Goal: Find contact information: Obtain details needed to contact an individual or organization

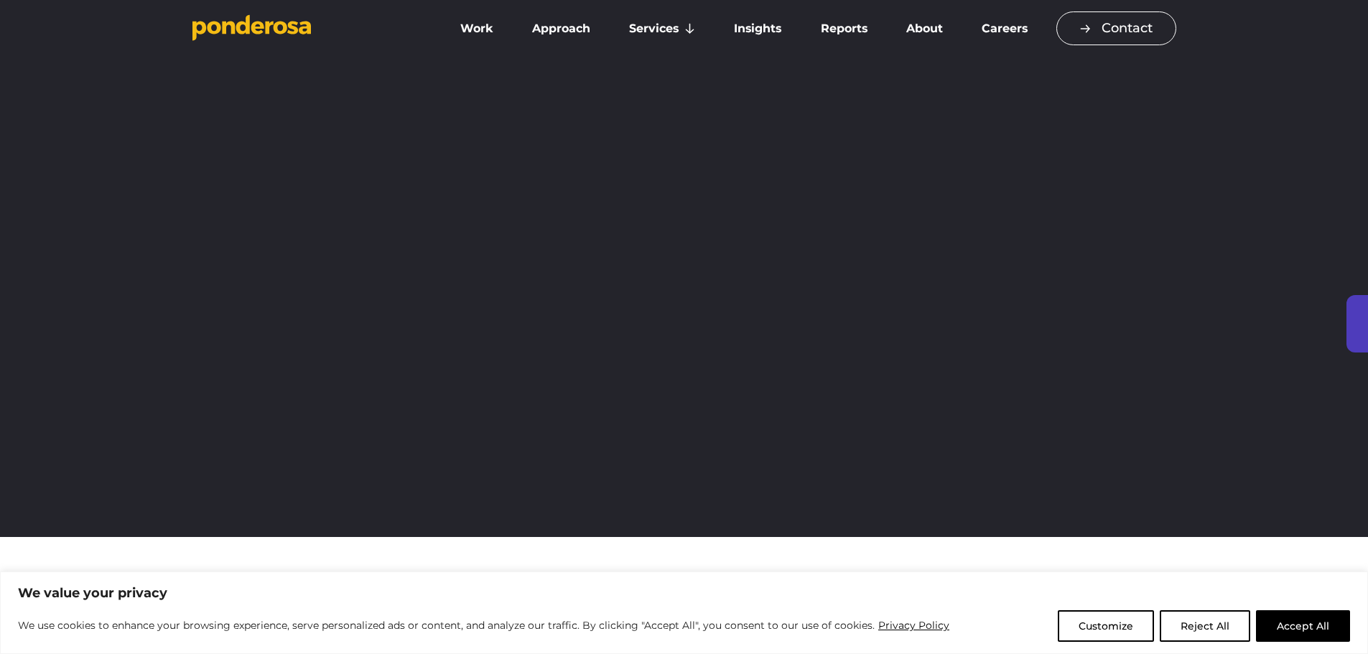
click at [1098, 21] on link "Contact" at bounding box center [1116, 28] width 120 height 34
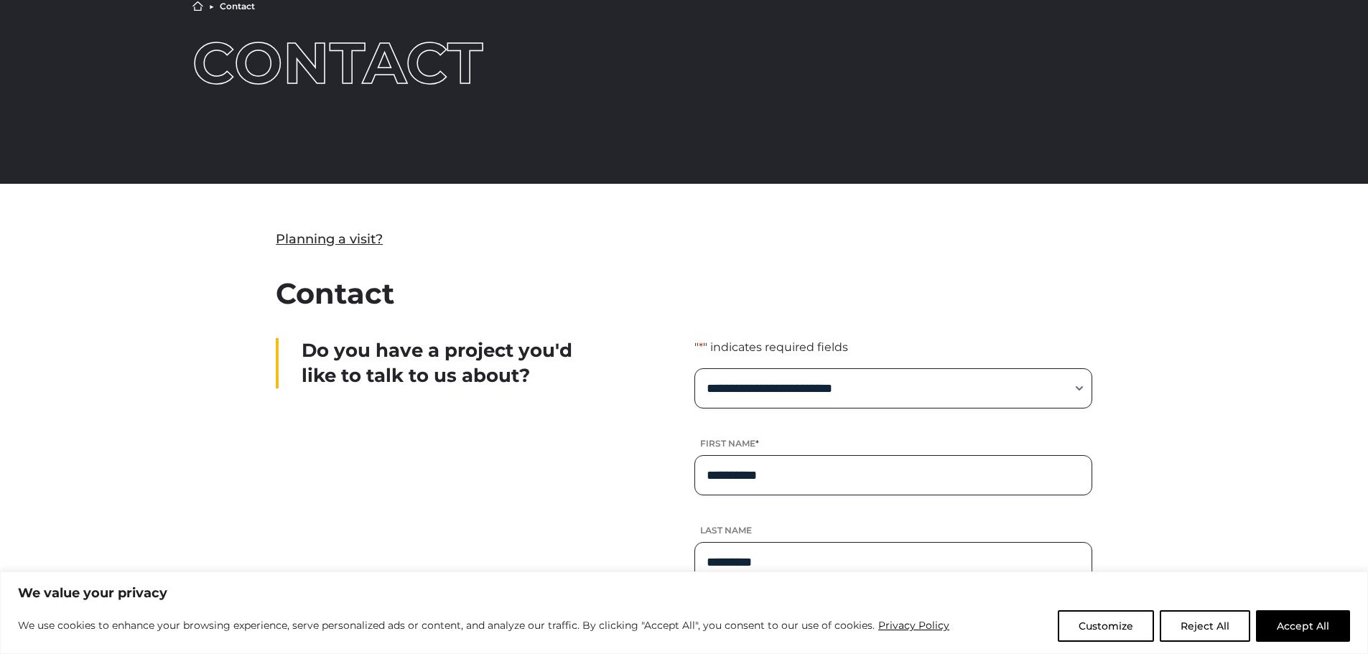
scroll to position [359, 0]
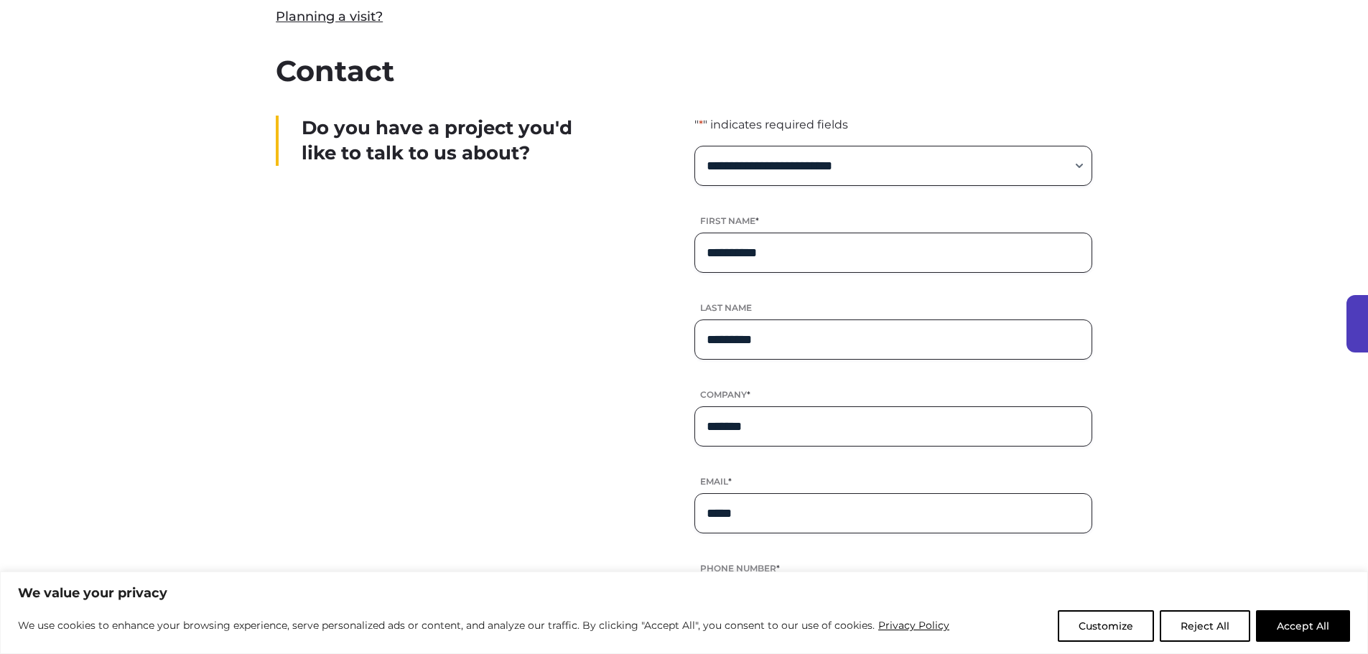
click at [387, 514] on div "Do you have a project you'd like to talk to us about?" at bounding box center [433, 563] width 314 height 895
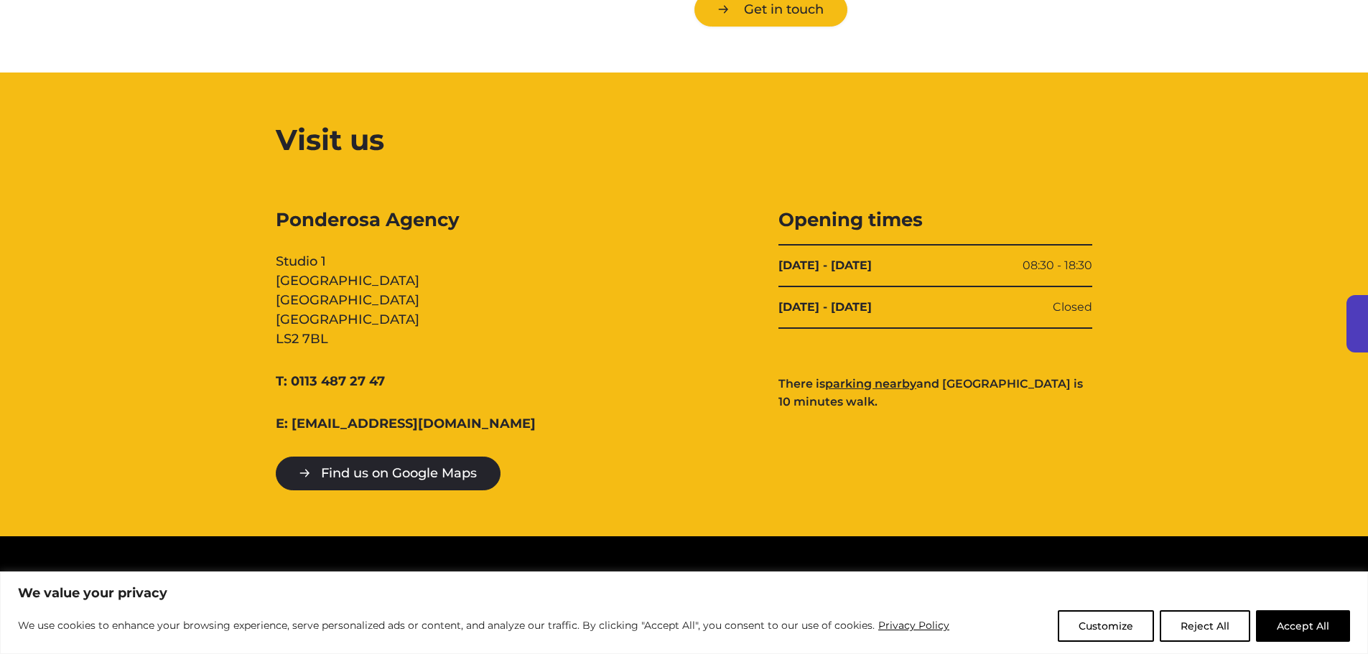
scroll to position [1508, 0]
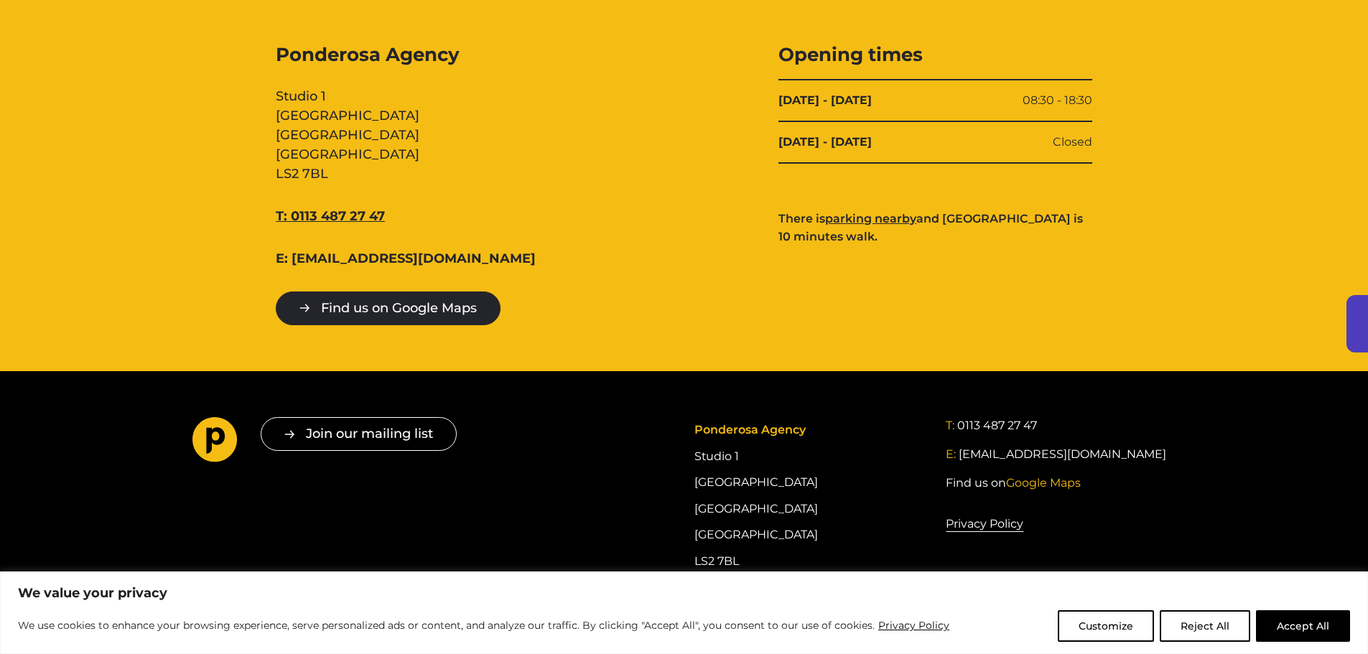
drag, startPoint x: 396, startPoint y: 204, endPoint x: 290, endPoint y: 216, distance: 107.0
click at [290, 216] on div "Ponderosa Agency Studio 1 Cross York Street Studios Cross York Street Leeds LS2…" at bounding box center [433, 183] width 314 height 283
copy link "0113 487 27 47"
